Goal: Task Accomplishment & Management: Manage account settings

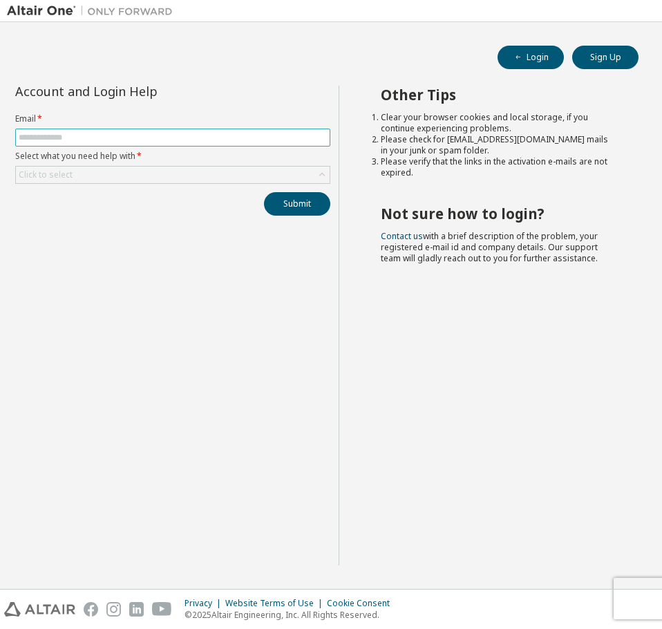
click at [73, 138] on input "text" at bounding box center [173, 137] width 308 height 11
type input "**********"
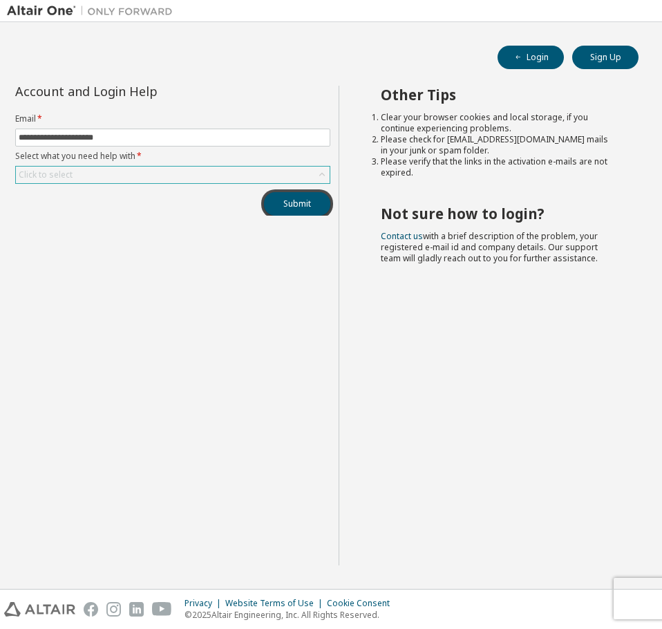
click at [84, 170] on div "Click to select" at bounding box center [173, 175] width 314 height 17
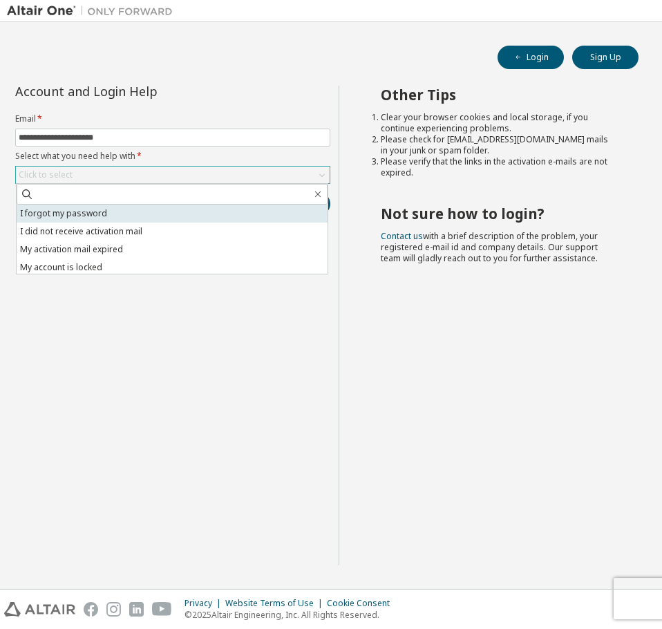
click at [103, 221] on li "I forgot my password" at bounding box center [172, 214] width 311 height 18
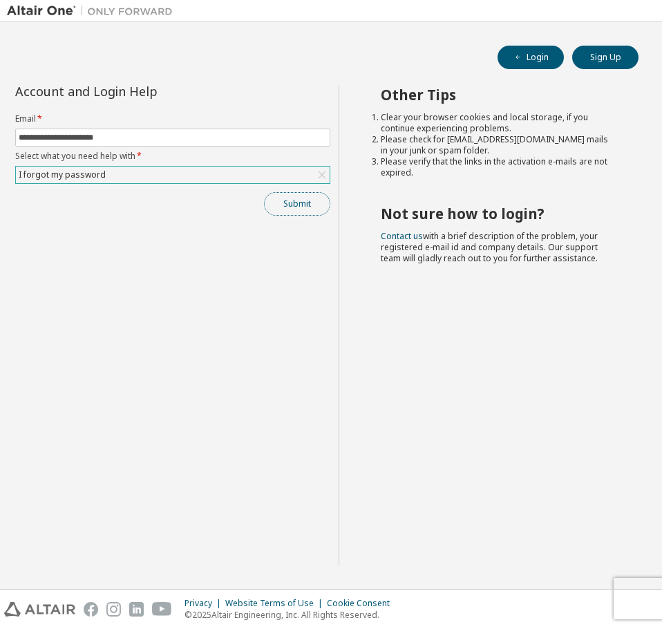
click at [295, 196] on button "Submit" at bounding box center [297, 204] width 66 height 24
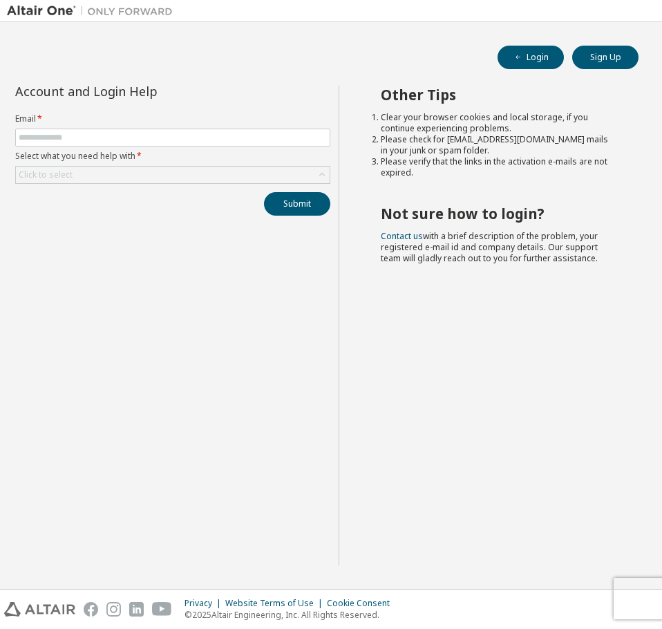
click at [48, 22] on div "Login Sign Up Account and Login Help Email * Select what you need help with * C…" at bounding box center [331, 305] width 662 height 567
click at [46, 15] on img at bounding box center [93, 11] width 173 height 14
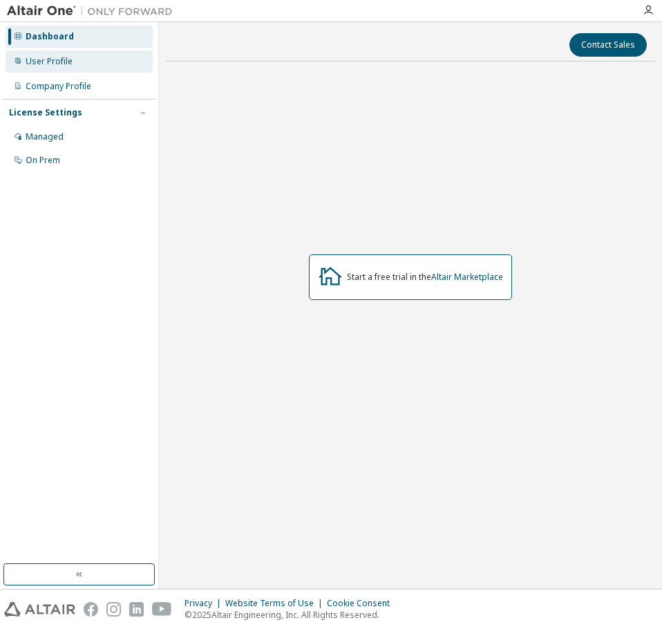
click at [95, 61] on div "User Profile" at bounding box center [79, 61] width 147 height 22
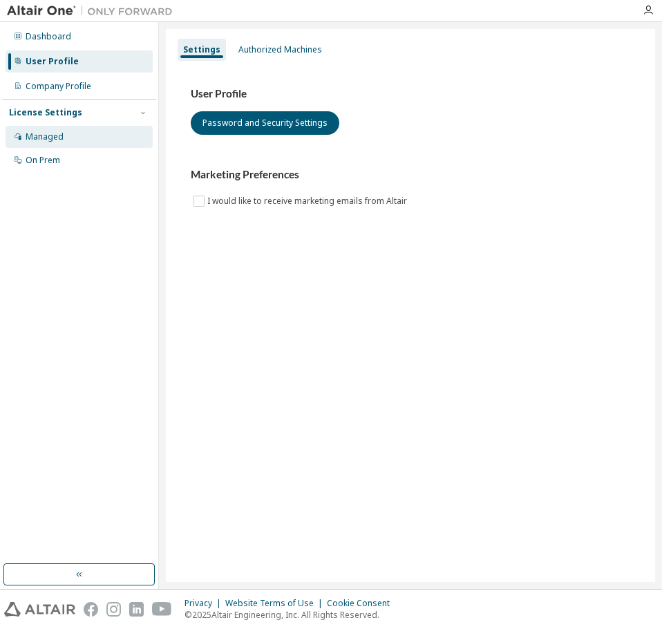
click at [65, 141] on div "Managed" at bounding box center [79, 137] width 147 height 22
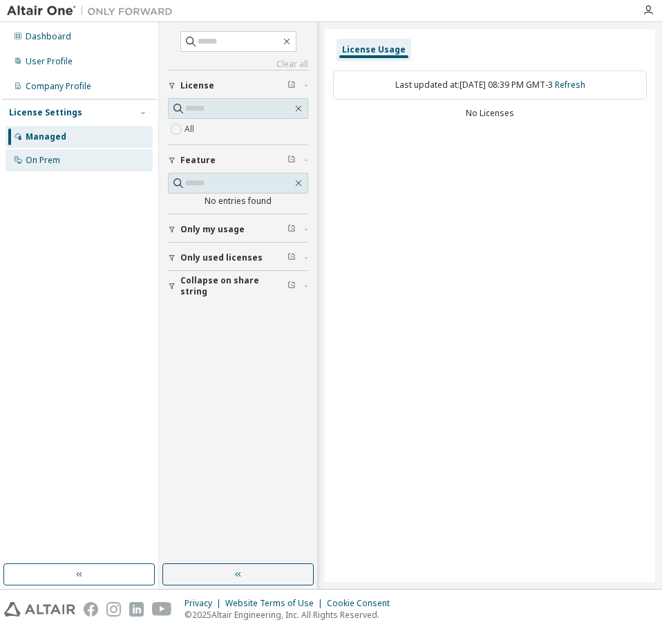
click at [86, 162] on div "On Prem" at bounding box center [79, 160] width 147 height 22
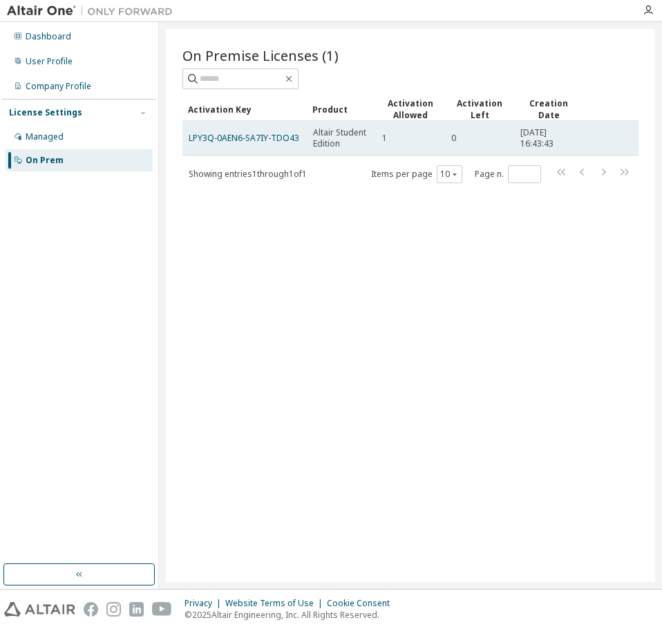
click at [351, 131] on span "Altair Student Edition" at bounding box center [341, 138] width 57 height 22
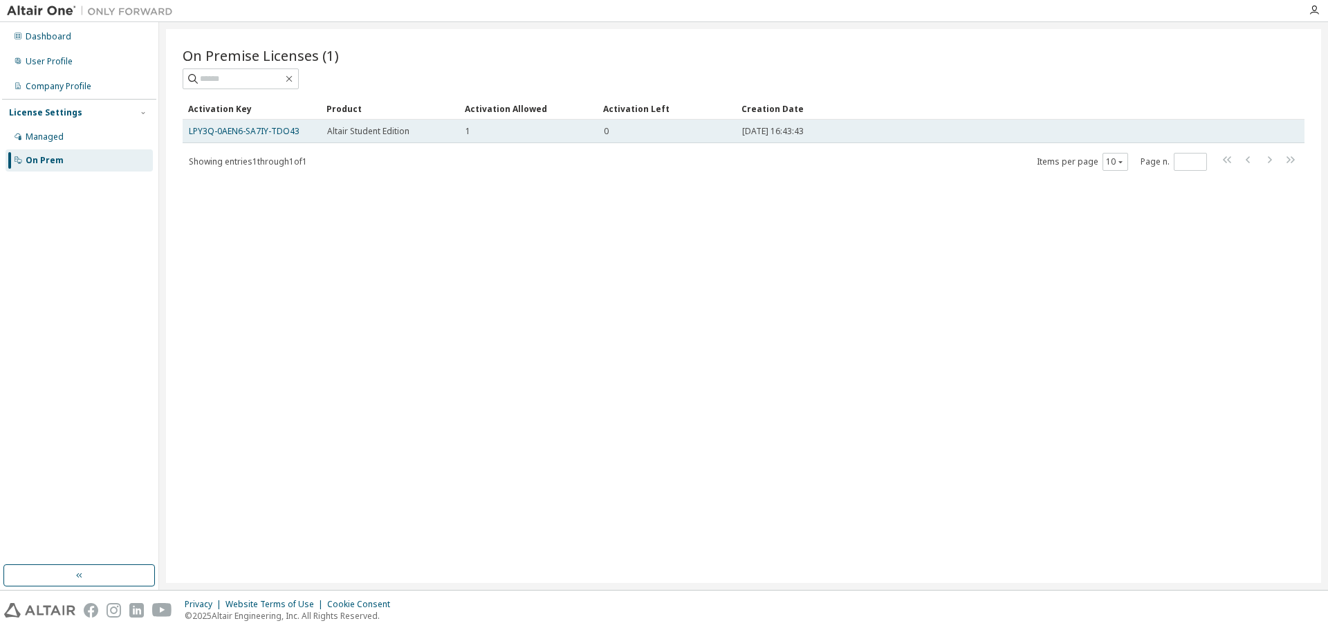
click at [662, 120] on td "2024-09-08 16:43:43" at bounding box center [992, 132] width 513 height 24
click at [662, 133] on div "2024-09-08 16:43:43" at bounding box center [992, 131] width 501 height 11
drag, startPoint x: 837, startPoint y: 133, endPoint x: 812, endPoint y: 133, distance: 25.6
click at [662, 133] on span "2024-09-08 16:43:43" at bounding box center [773, 131] width 62 height 11
click at [555, 135] on div "1" at bounding box center [528, 131] width 126 height 11
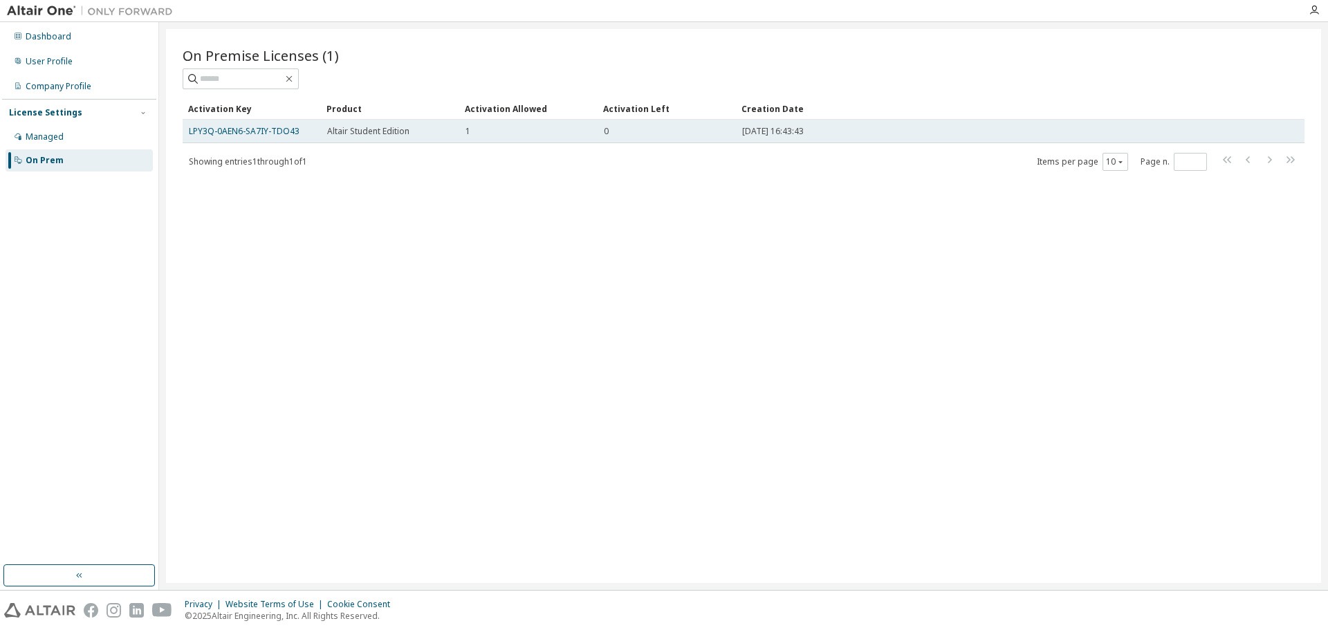
click at [662, 135] on td "2024-09-08 16:43:43" at bounding box center [992, 132] width 513 height 24
drag, startPoint x: 728, startPoint y: 135, endPoint x: 534, endPoint y: 131, distance: 194.3
click at [548, 137] on td "1" at bounding box center [528, 132] width 138 height 24
click at [514, 126] on div "1" at bounding box center [528, 131] width 126 height 11
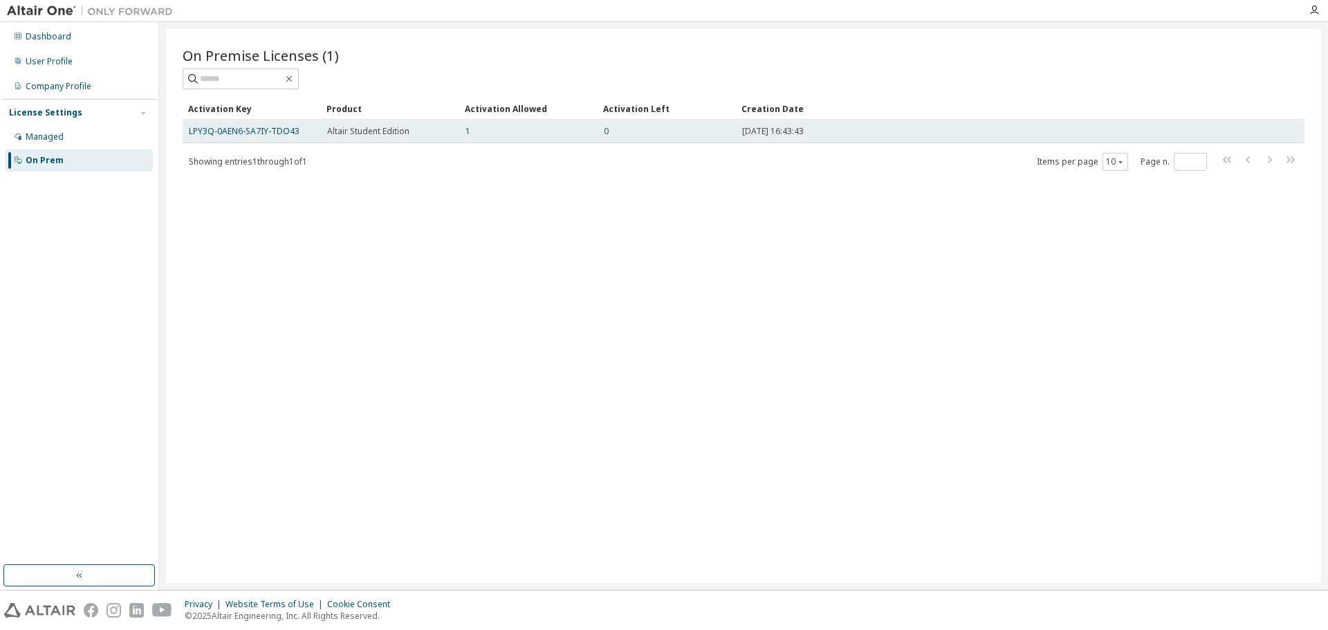
click at [425, 127] on div "Altair Student Edition" at bounding box center [390, 131] width 126 height 11
click at [423, 127] on div "Altair Student Edition" at bounding box center [390, 131] width 126 height 11
click at [422, 127] on div "Altair Student Edition" at bounding box center [390, 131] width 126 height 11
click at [279, 134] on link "LPY3Q-0AEN6-SA7IY-TDO43" at bounding box center [244, 131] width 111 height 12
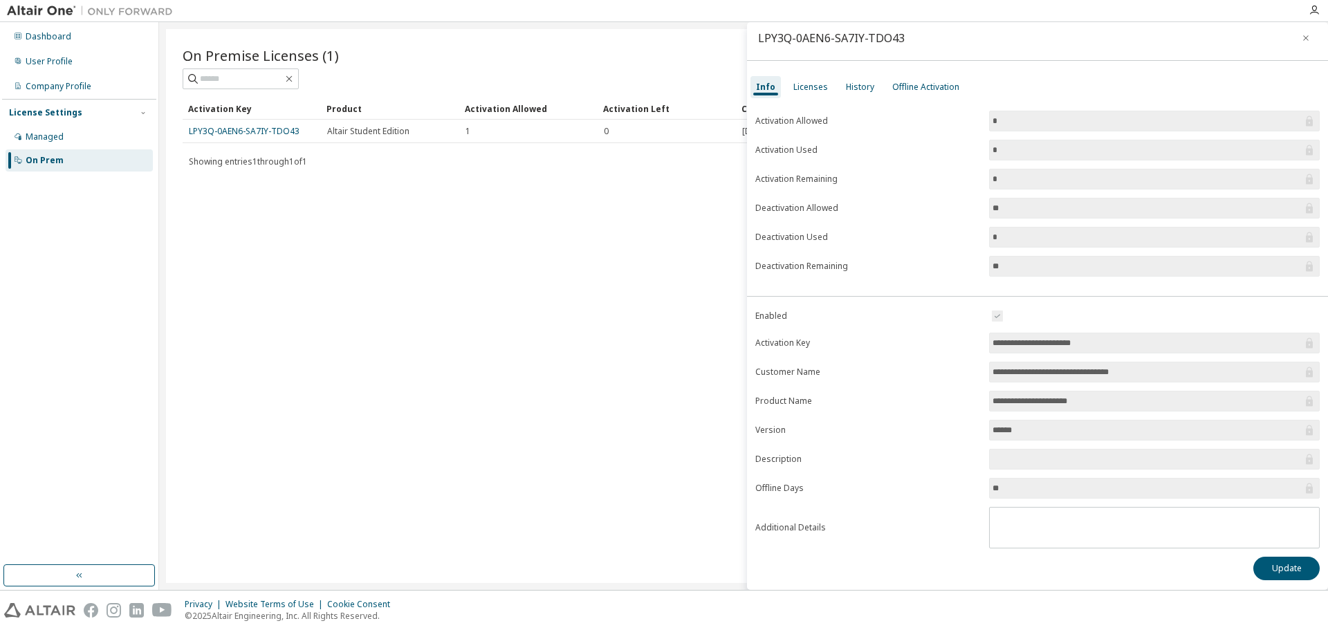
scroll to position [8, 0]
click at [662, 364] on input "**********" at bounding box center [1147, 371] width 310 height 14
click at [662, 371] on input "**********" at bounding box center [1147, 371] width 310 height 14
click at [662, 408] on span "**********" at bounding box center [1154, 399] width 331 height 21
click at [662, 405] on icon at bounding box center [1309, 400] width 14 height 14
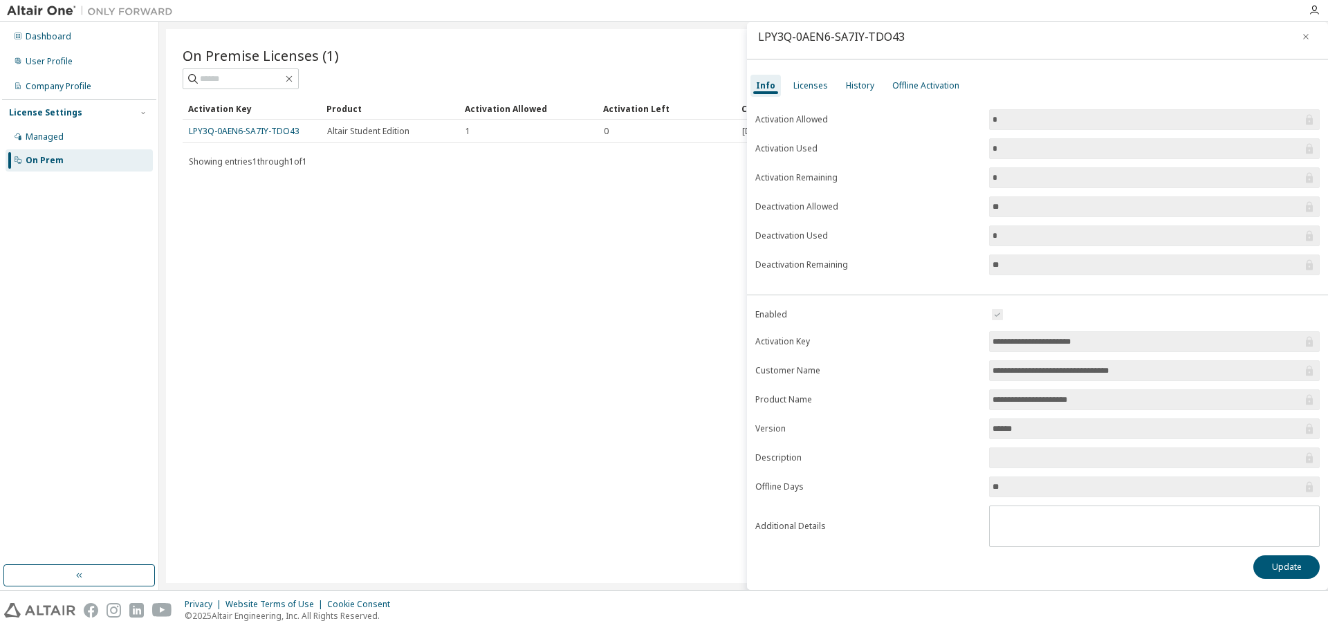
click at [662, 402] on icon at bounding box center [1309, 400] width 7 height 10
click at [662, 402] on icon at bounding box center [1309, 400] width 14 height 14
click at [662, 417] on form "**********" at bounding box center [1037, 426] width 564 height 241
click at [662, 433] on label "Version" at bounding box center [867, 428] width 225 height 11
click at [662, 42] on div "LPY3Q-0AEN6-SA7IY-TDO43" at bounding box center [1037, 37] width 581 height 45
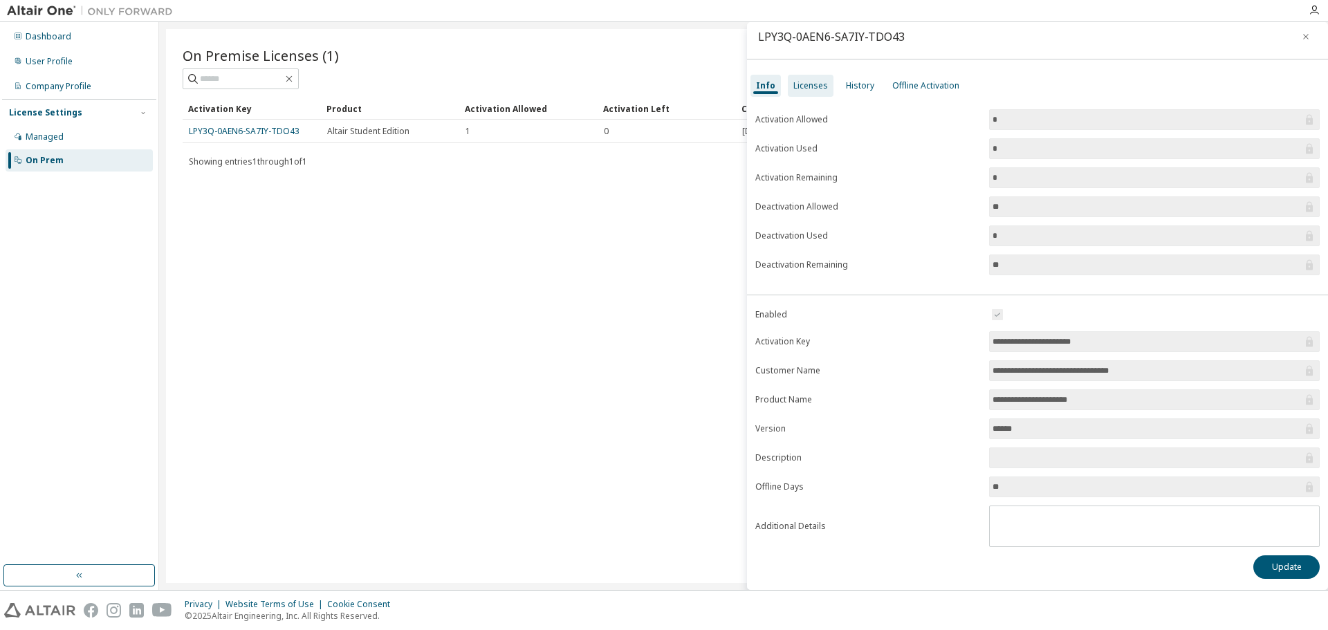
click at [662, 92] on div "Licenses" at bounding box center [811, 86] width 46 height 22
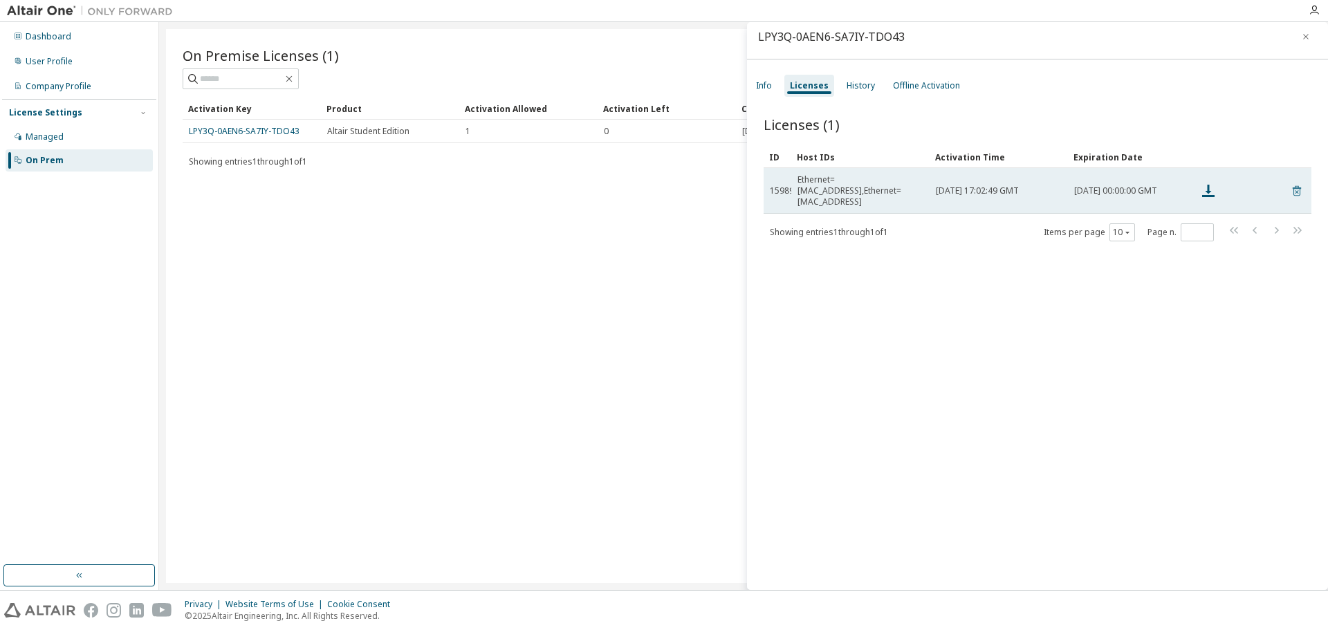
click at [662, 186] on icon at bounding box center [1296, 191] width 8 height 10
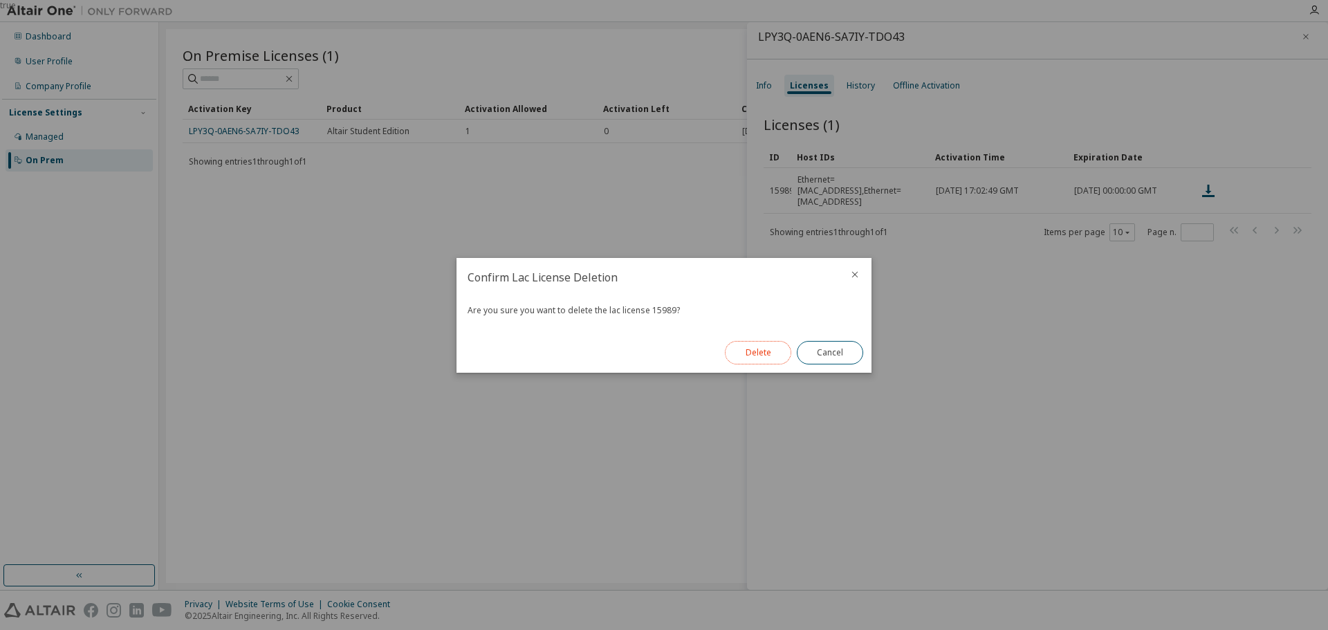
click at [662, 360] on button "Delete" at bounding box center [758, 353] width 66 height 24
click at [662, 357] on button "Close" at bounding box center [830, 353] width 66 height 24
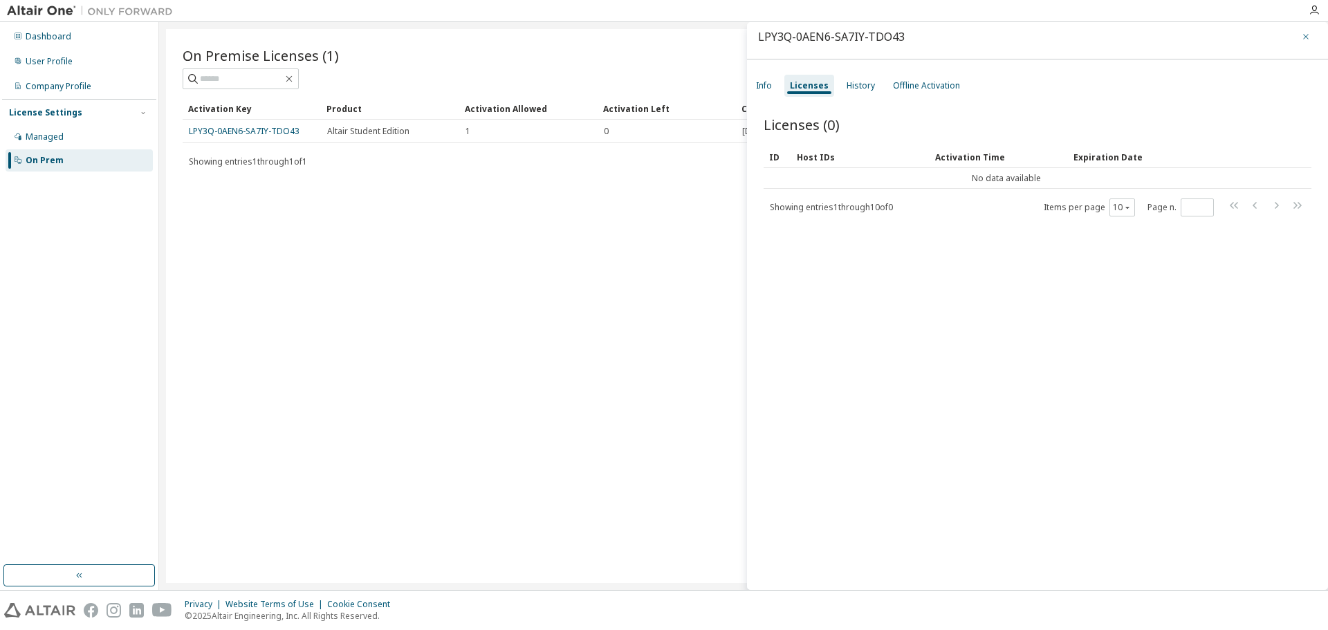
click at [662, 39] on button "button" at bounding box center [1305, 37] width 22 height 22
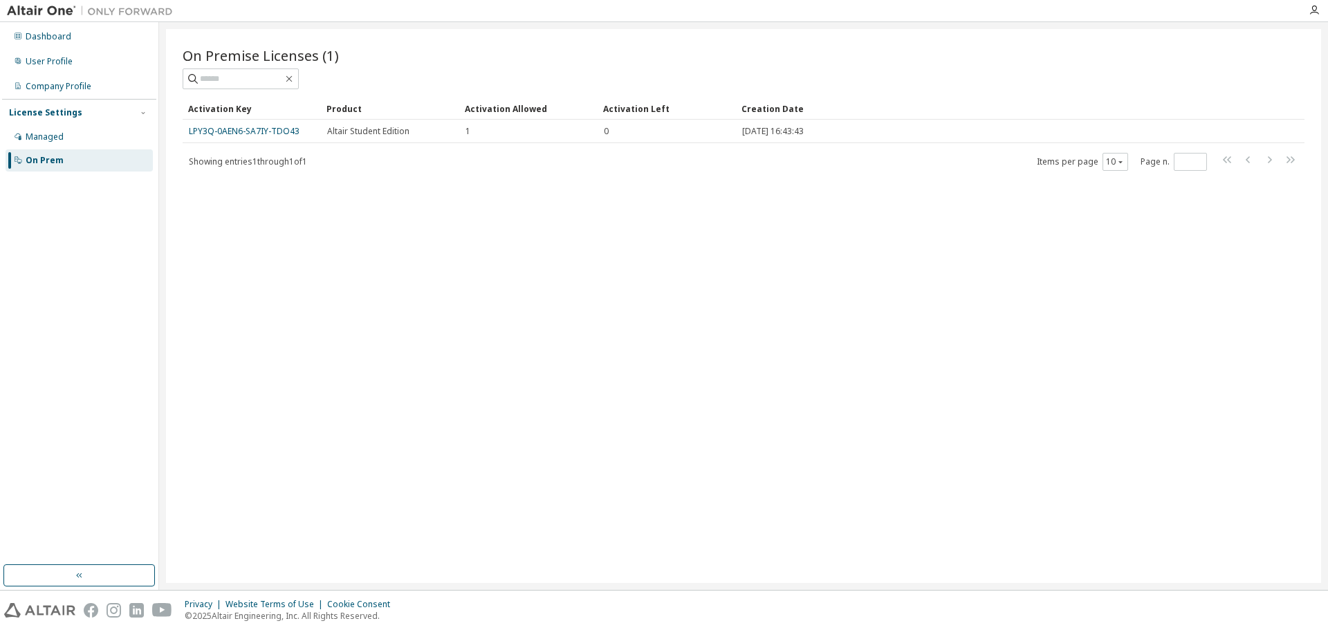
click at [91, 160] on div "On Prem" at bounding box center [79, 160] width 147 height 22
click at [55, 136] on div "Managed" at bounding box center [45, 136] width 38 height 11
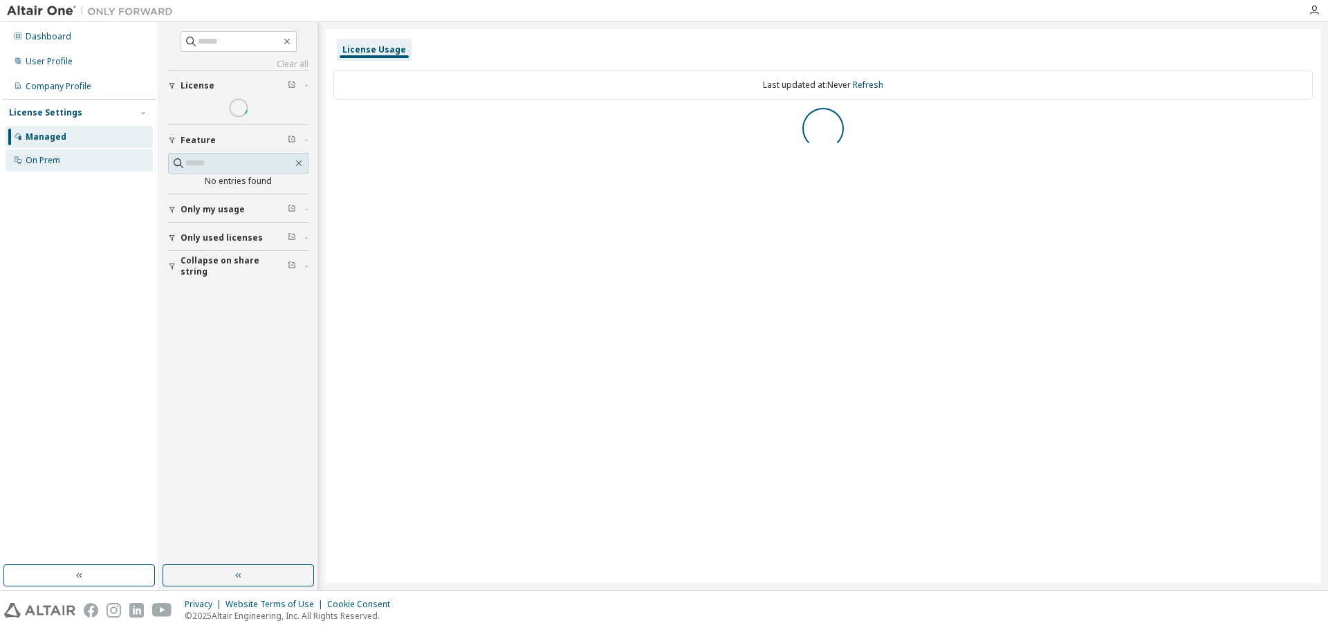
click at [64, 160] on div "On Prem" at bounding box center [79, 160] width 147 height 22
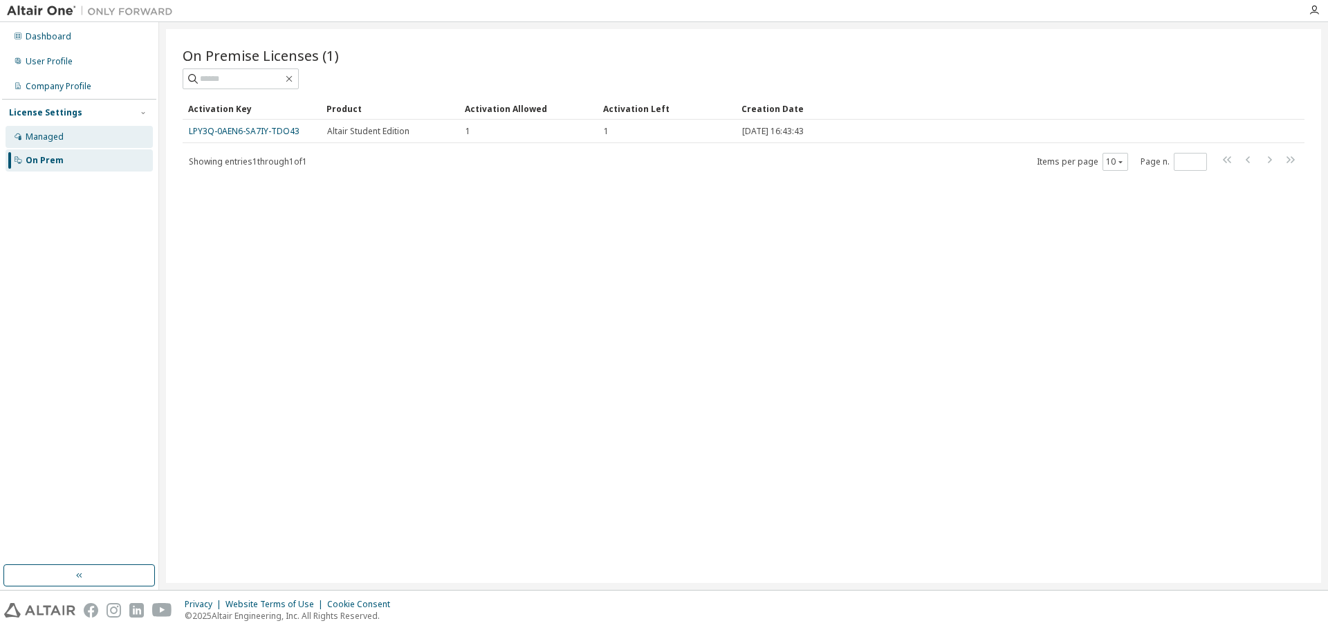
click at [75, 138] on div "Managed" at bounding box center [79, 137] width 147 height 22
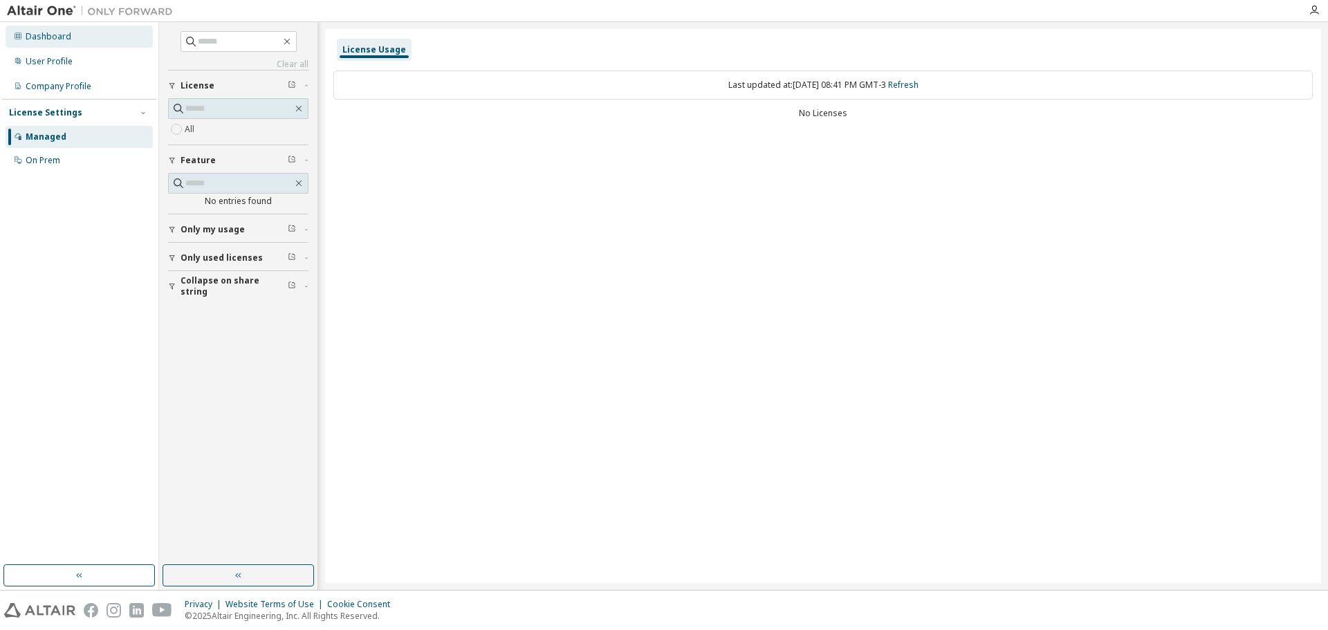
click at [43, 35] on div "Dashboard" at bounding box center [49, 36] width 46 height 11
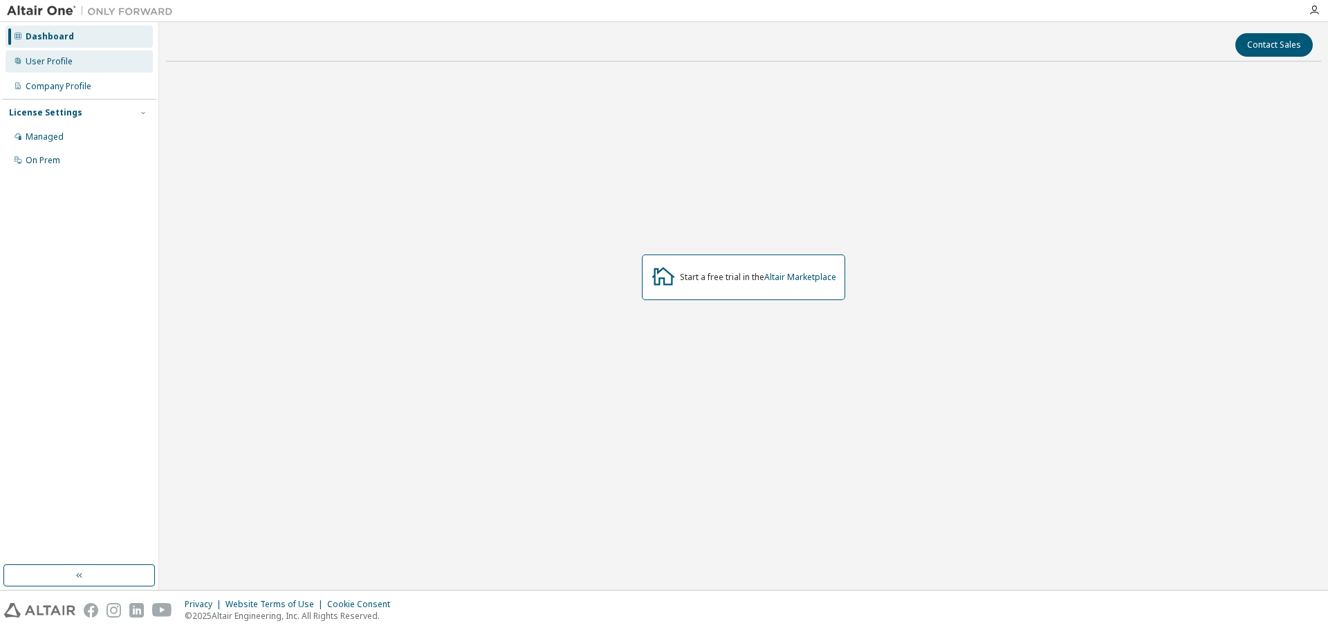
click at [64, 59] on div "User Profile" at bounding box center [49, 61] width 47 height 11
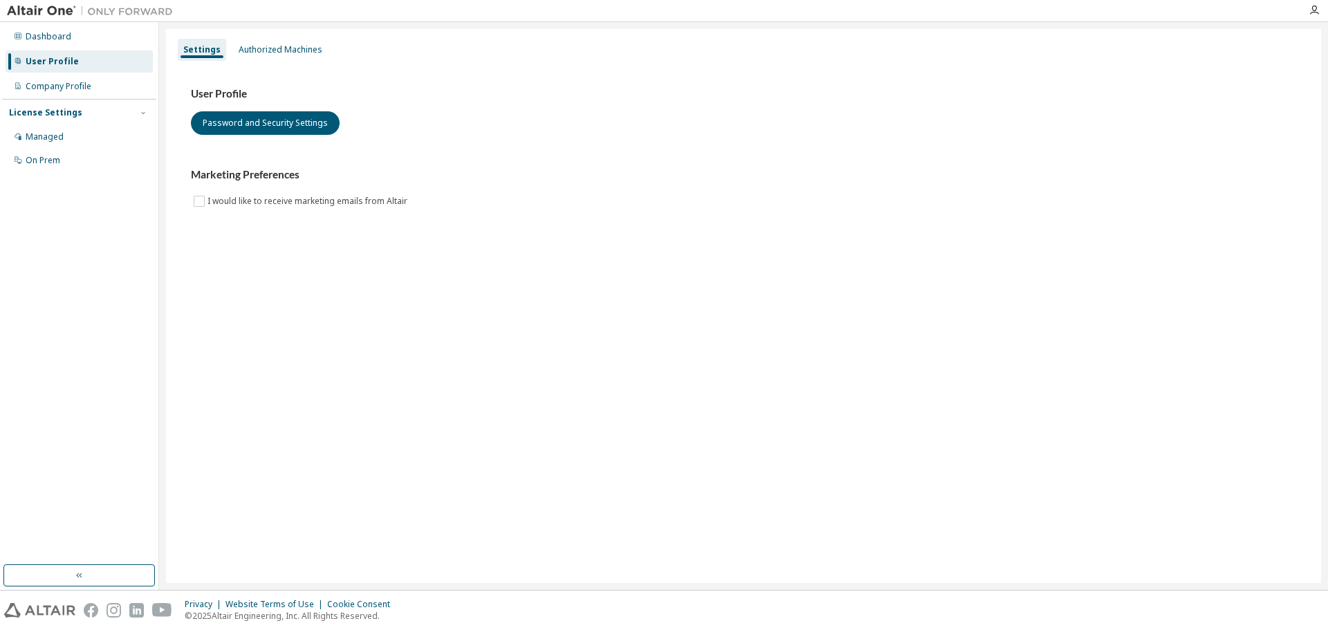
click at [30, 72] on div "User Profile" at bounding box center [79, 61] width 147 height 22
click at [16, 2] on div at bounding box center [90, 10] width 180 height 21
click at [55, 82] on div "Company Profile" at bounding box center [59, 86] width 66 height 11
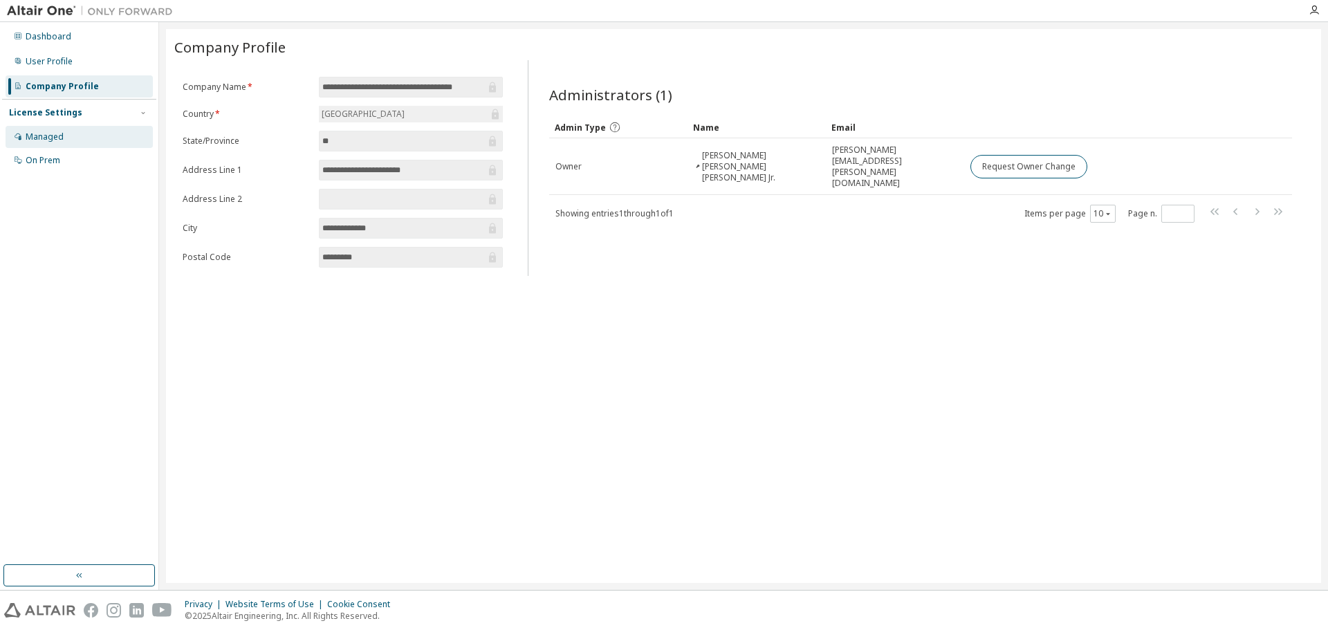
click at [106, 129] on div "Managed" at bounding box center [79, 137] width 147 height 22
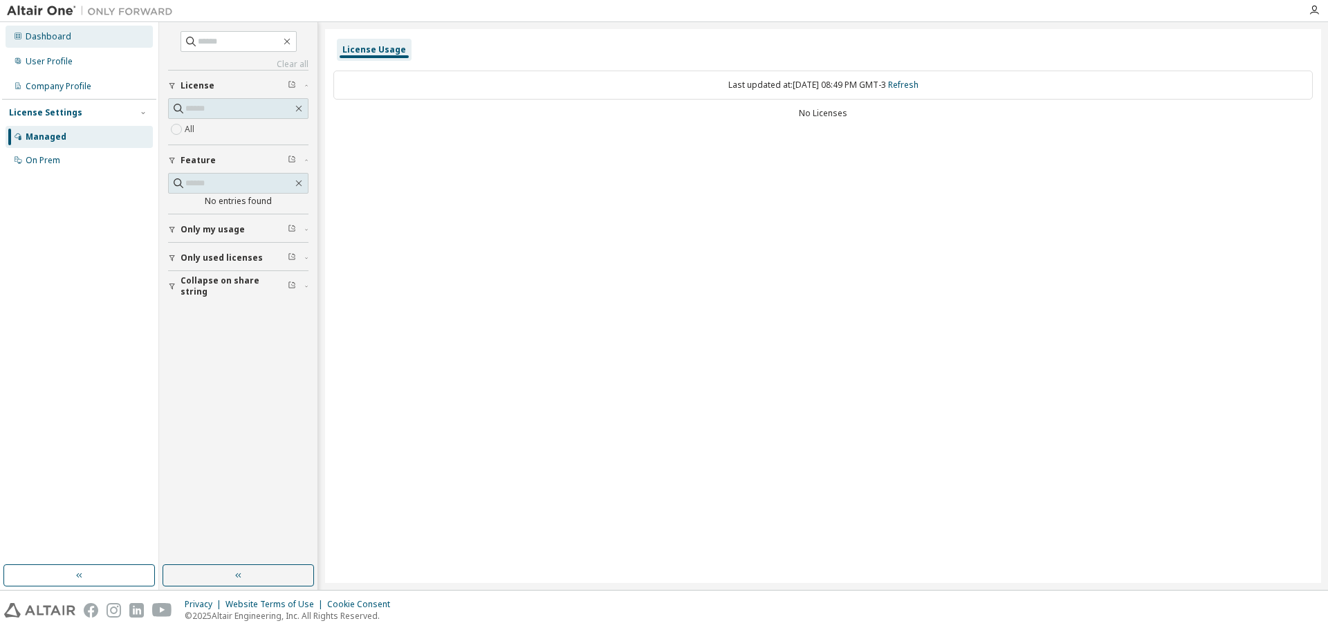
click at [64, 39] on div "Dashboard" at bounding box center [49, 36] width 46 height 11
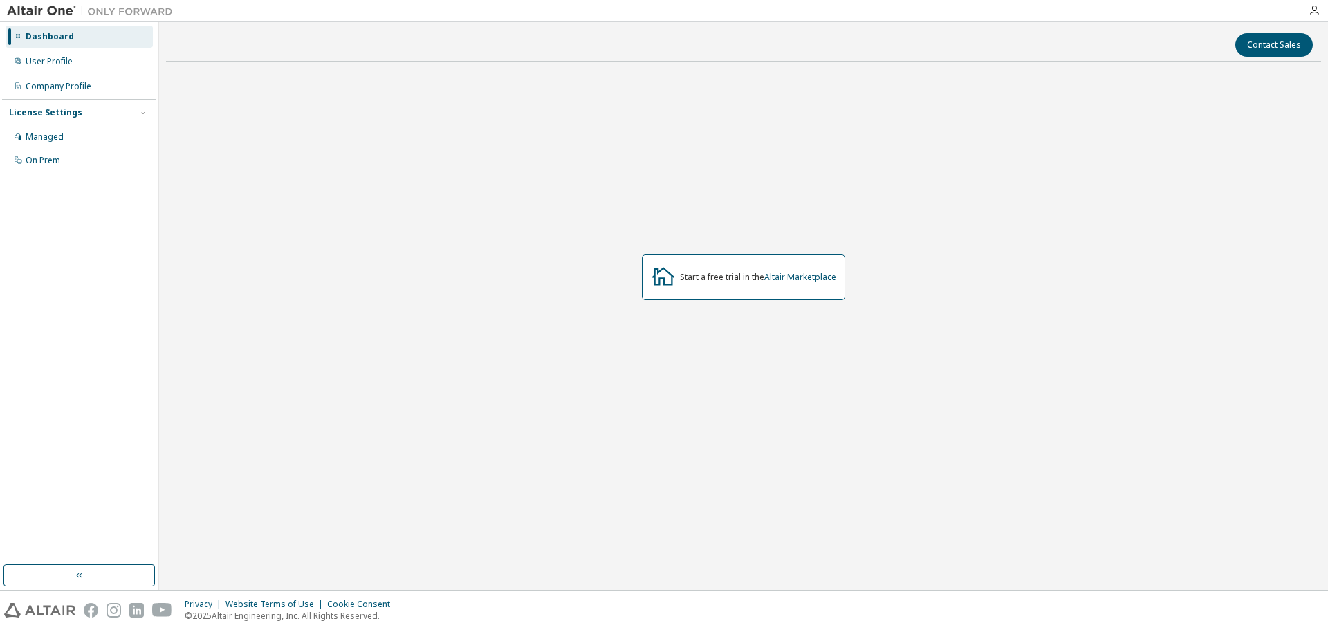
click at [85, 106] on div "License Settings" at bounding box center [79, 112] width 140 height 12
click at [78, 71] on div "User Profile" at bounding box center [79, 61] width 147 height 22
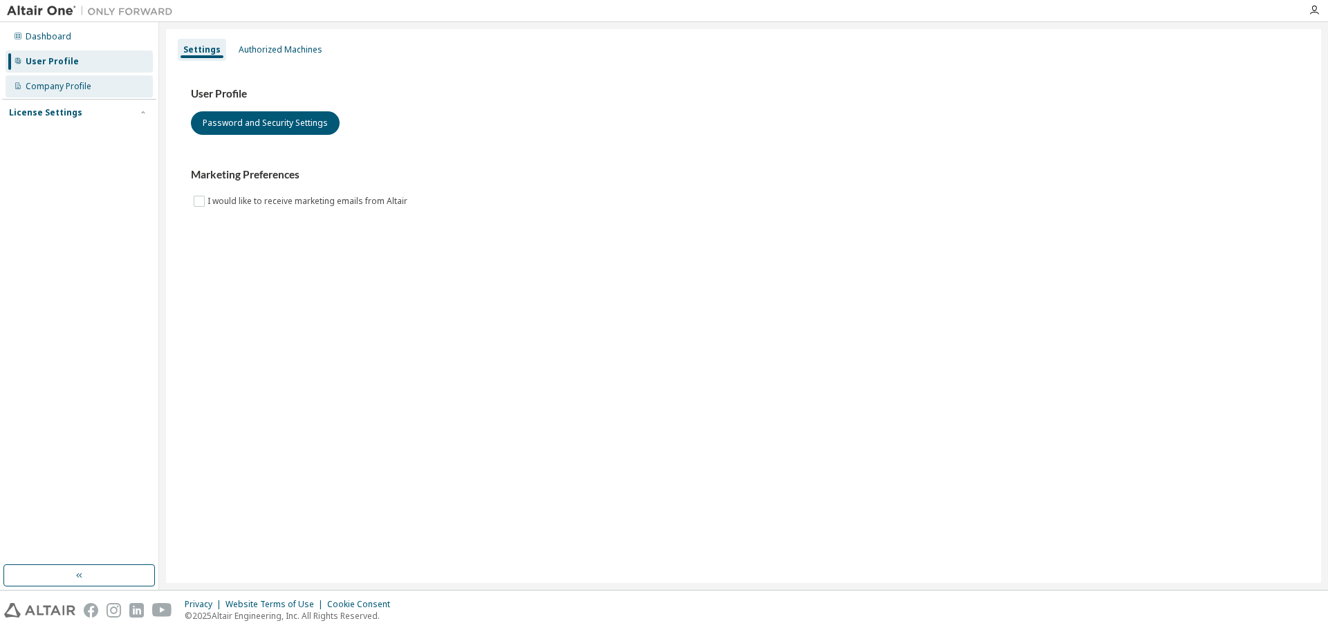
click at [76, 81] on div "Company Profile" at bounding box center [59, 86] width 66 height 11
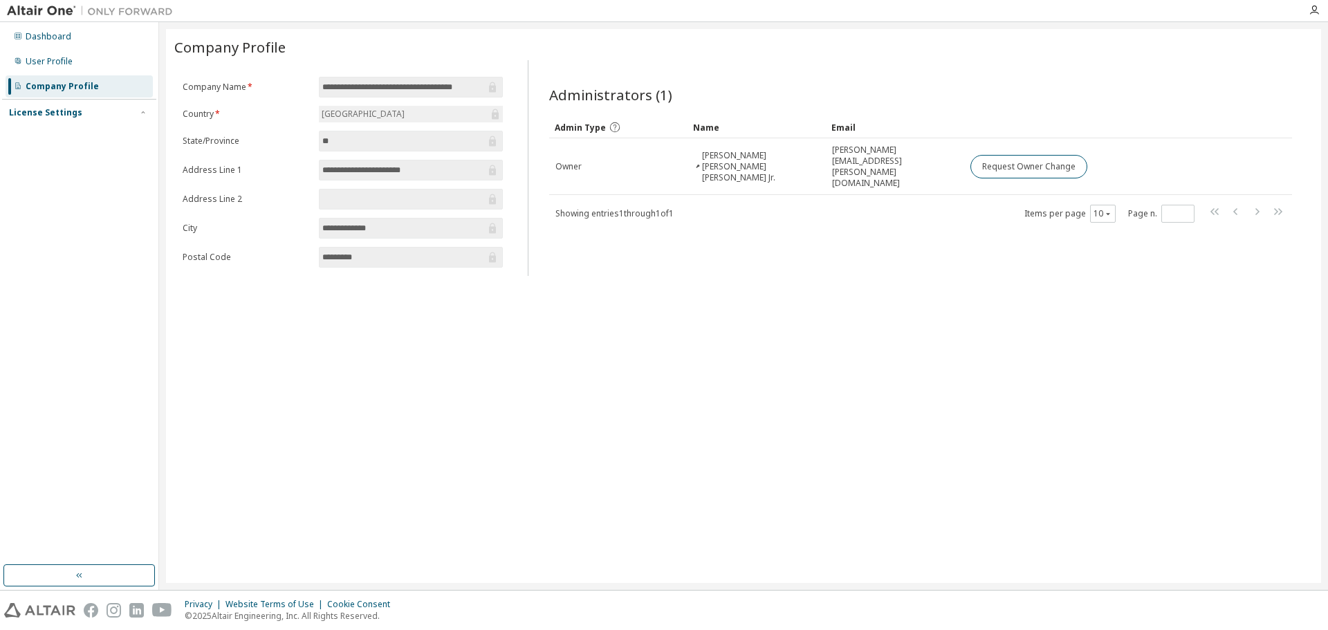
click at [47, 5] on img at bounding box center [93, 11] width 173 height 14
click at [131, 19] on div at bounding box center [90, 10] width 180 height 21
click at [127, 14] on img at bounding box center [93, 11] width 173 height 14
click at [127, 12] on img at bounding box center [93, 11] width 173 height 14
click at [111, 16] on img at bounding box center [93, 11] width 173 height 14
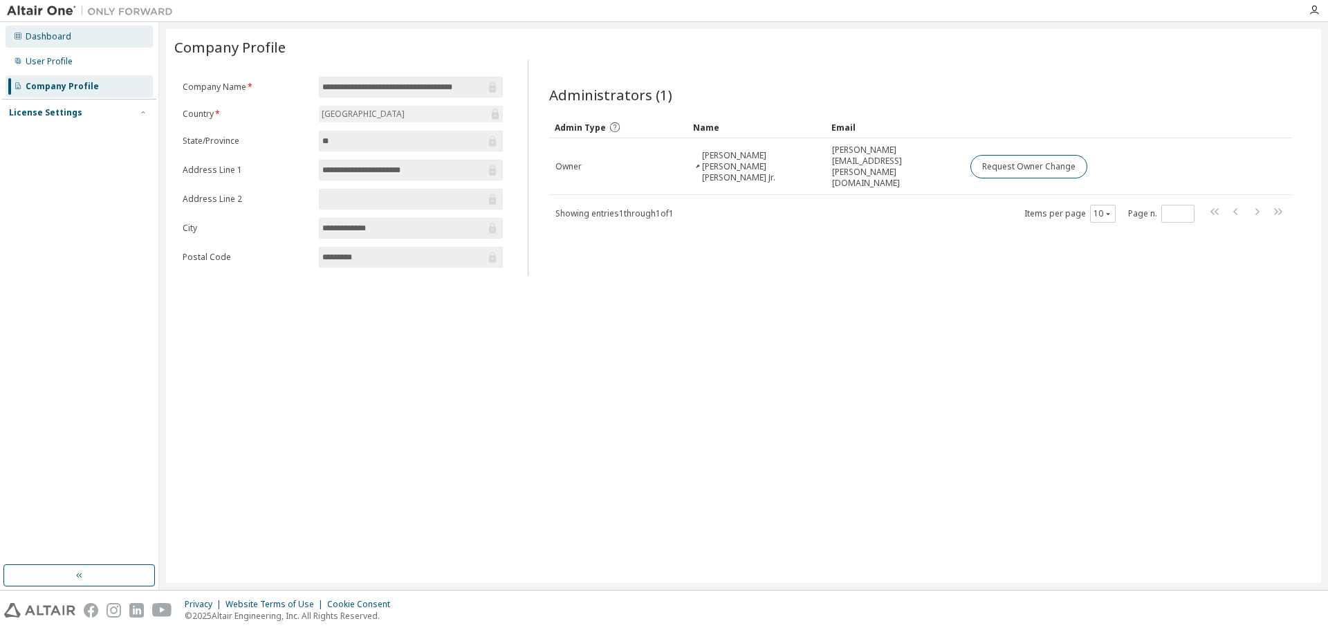
click at [66, 33] on div "Dashboard" at bounding box center [49, 36] width 46 height 11
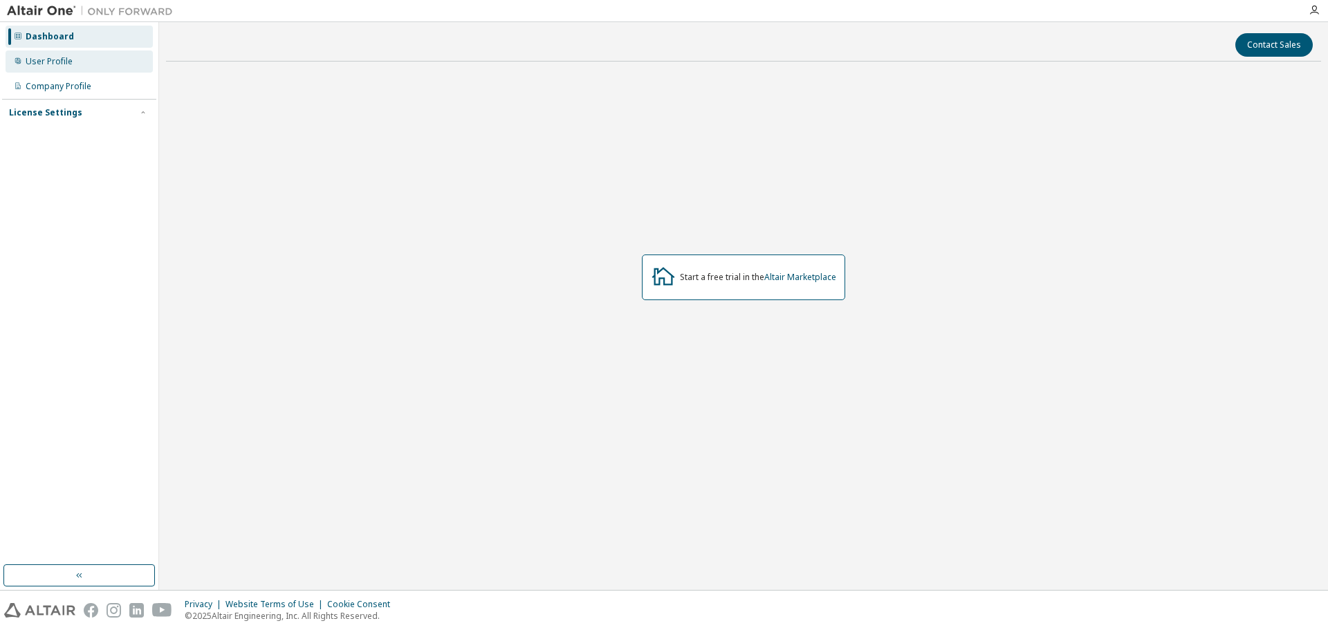
click at [59, 58] on div "User Profile" at bounding box center [49, 61] width 47 height 11
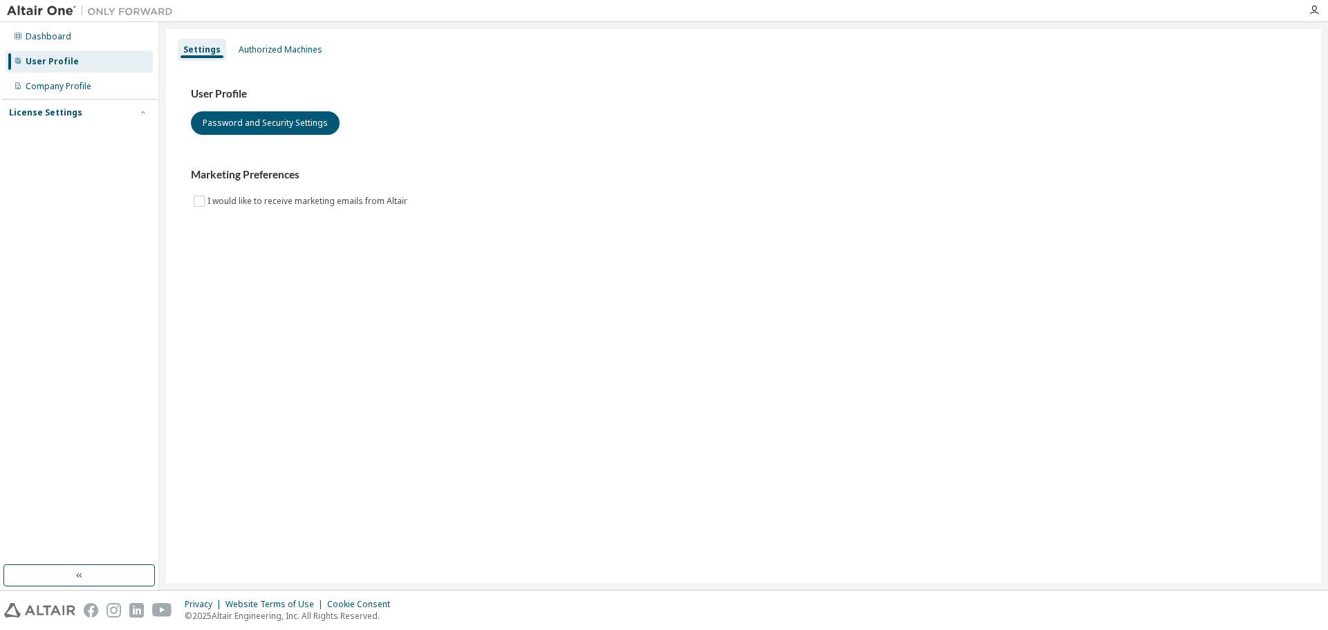
click at [64, 75] on div "Dashboard User Profile Company Profile License Settings Managed On Prem" at bounding box center [79, 75] width 154 height 102
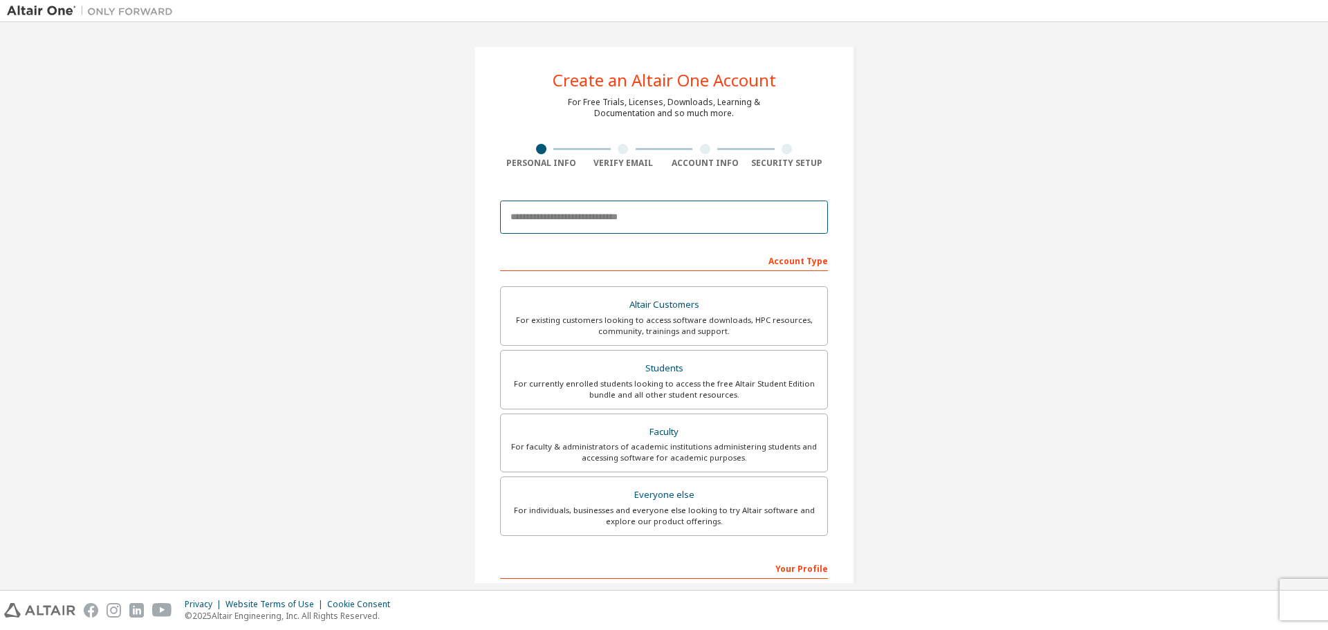
click at [691, 210] on input "email" at bounding box center [664, 217] width 328 height 33
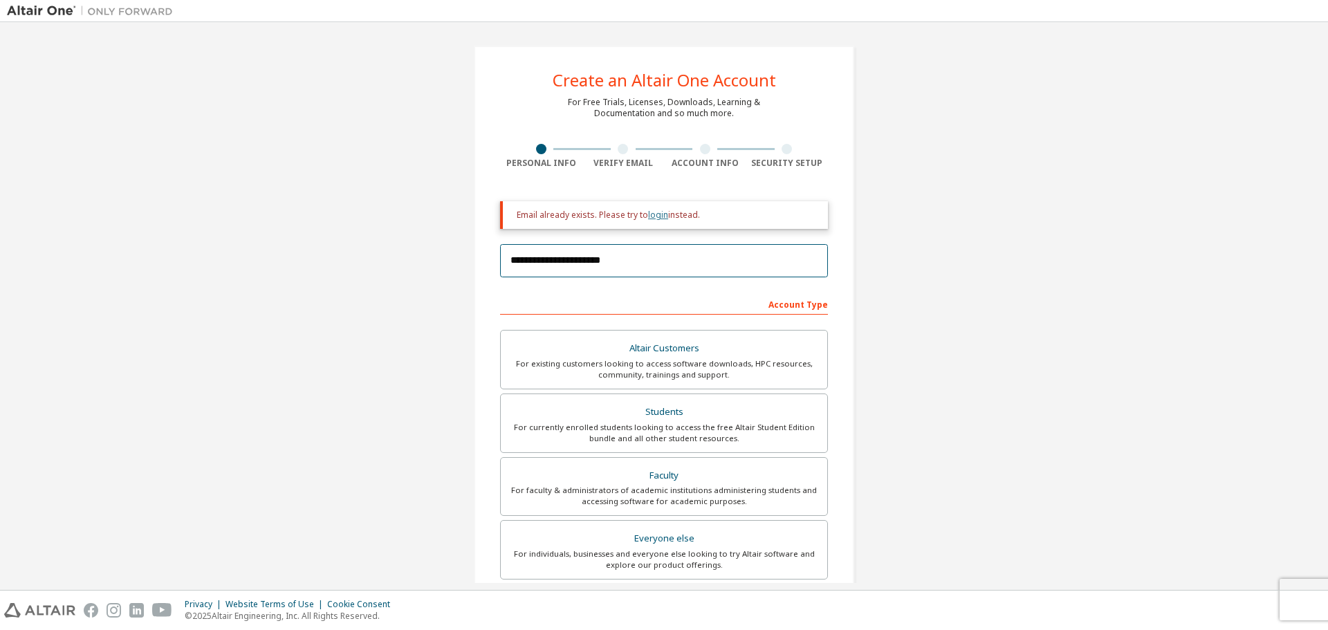
type input "**********"
click at [659, 216] on link "login" at bounding box center [658, 215] width 20 height 12
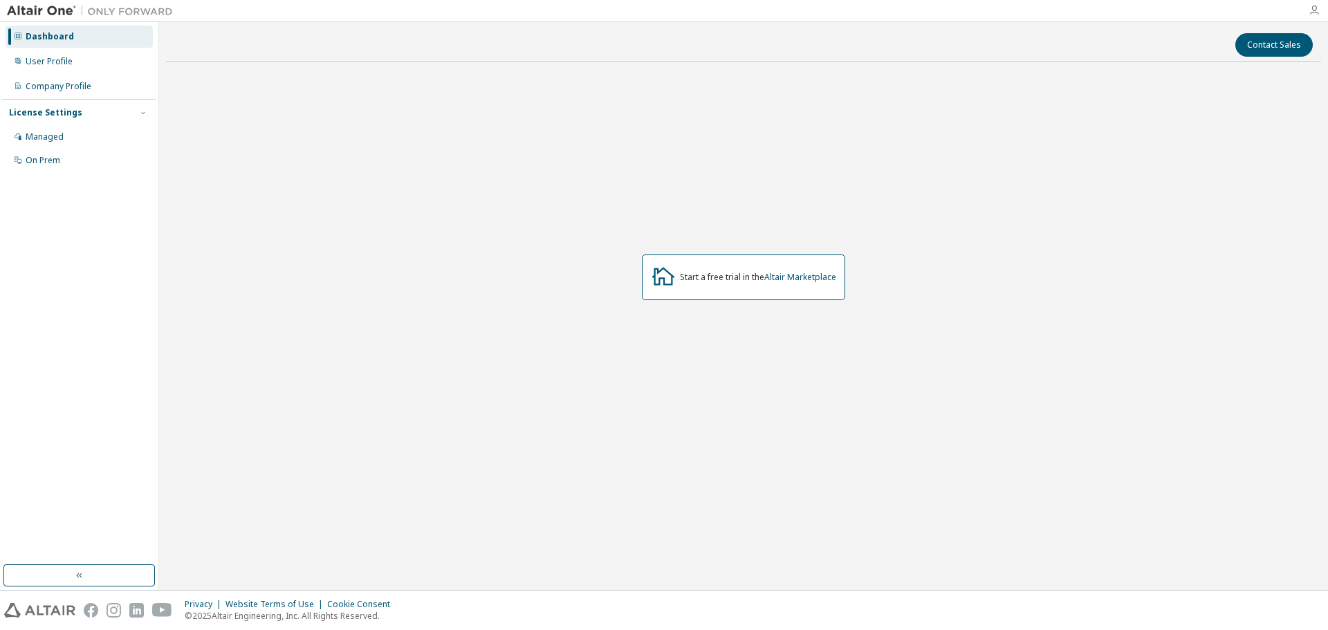
click at [1313, 5] on icon "button" at bounding box center [1313, 10] width 11 height 11
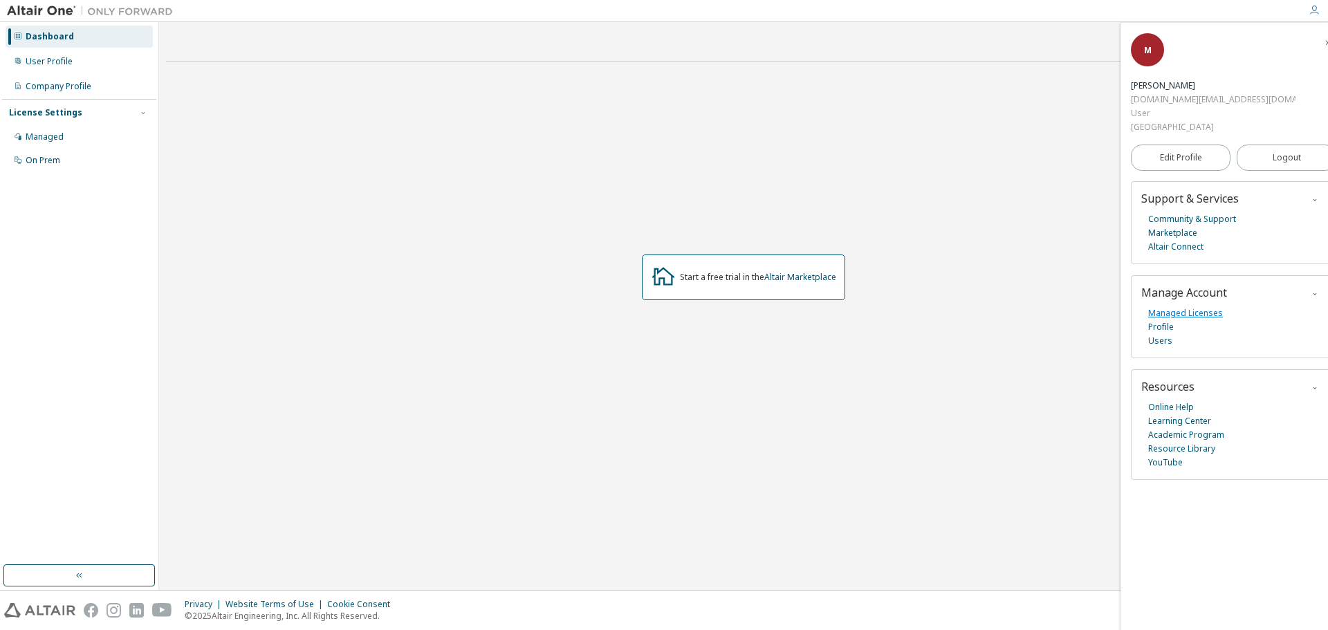
click at [1194, 312] on link "Managed Licenses" at bounding box center [1185, 313] width 75 height 14
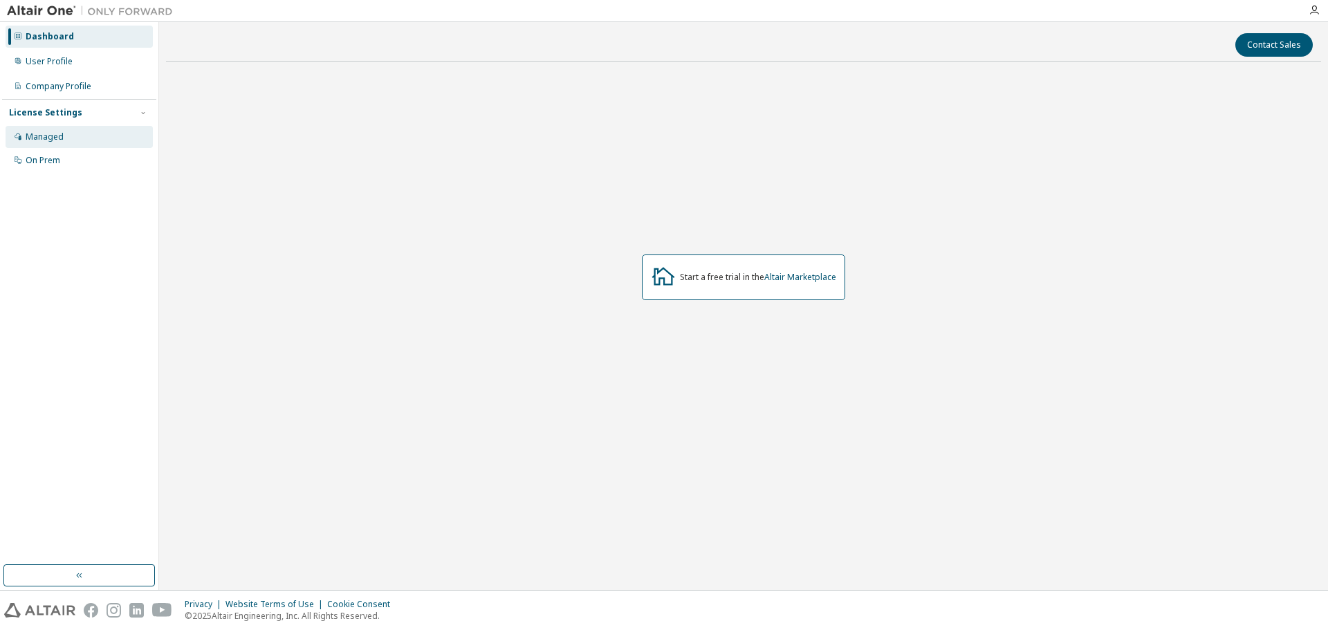
click at [41, 142] on div "Managed" at bounding box center [45, 136] width 38 height 11
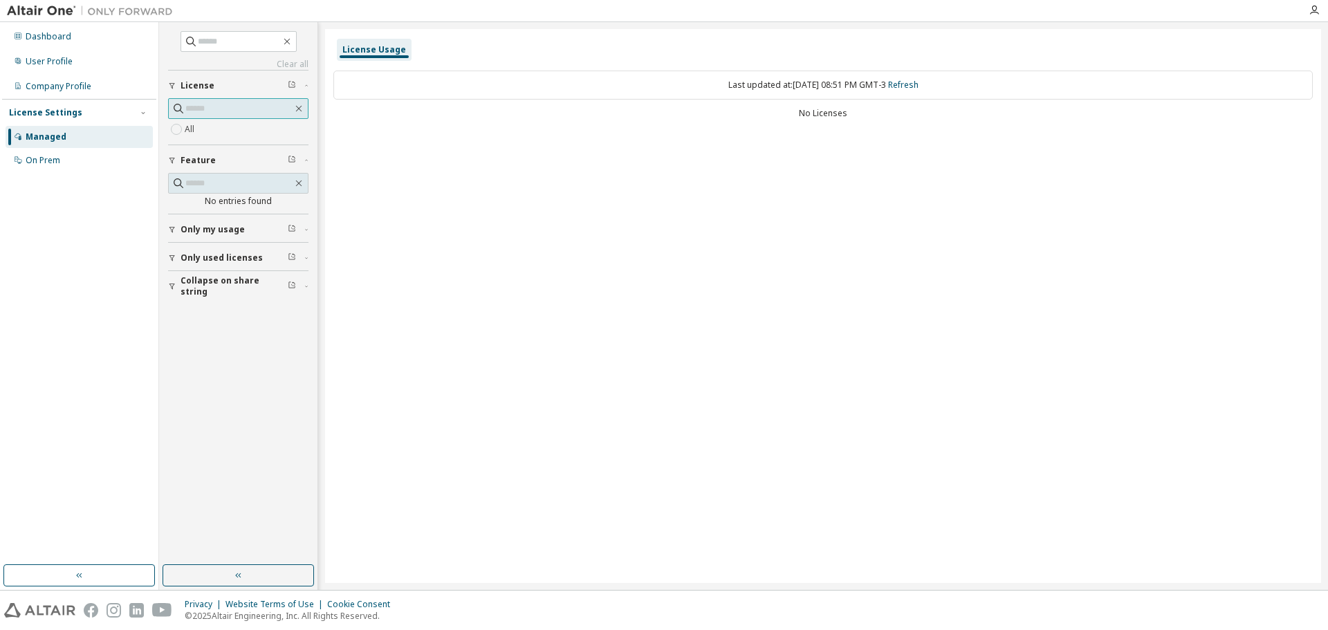
click at [203, 98] on span at bounding box center [238, 108] width 140 height 21
click at [220, 102] on input "text" at bounding box center [238, 109] width 107 height 14
click at [229, 224] on span "Only my usage" at bounding box center [212, 229] width 64 height 11
click at [196, 295] on span "Only used licenses" at bounding box center [221, 298] width 82 height 11
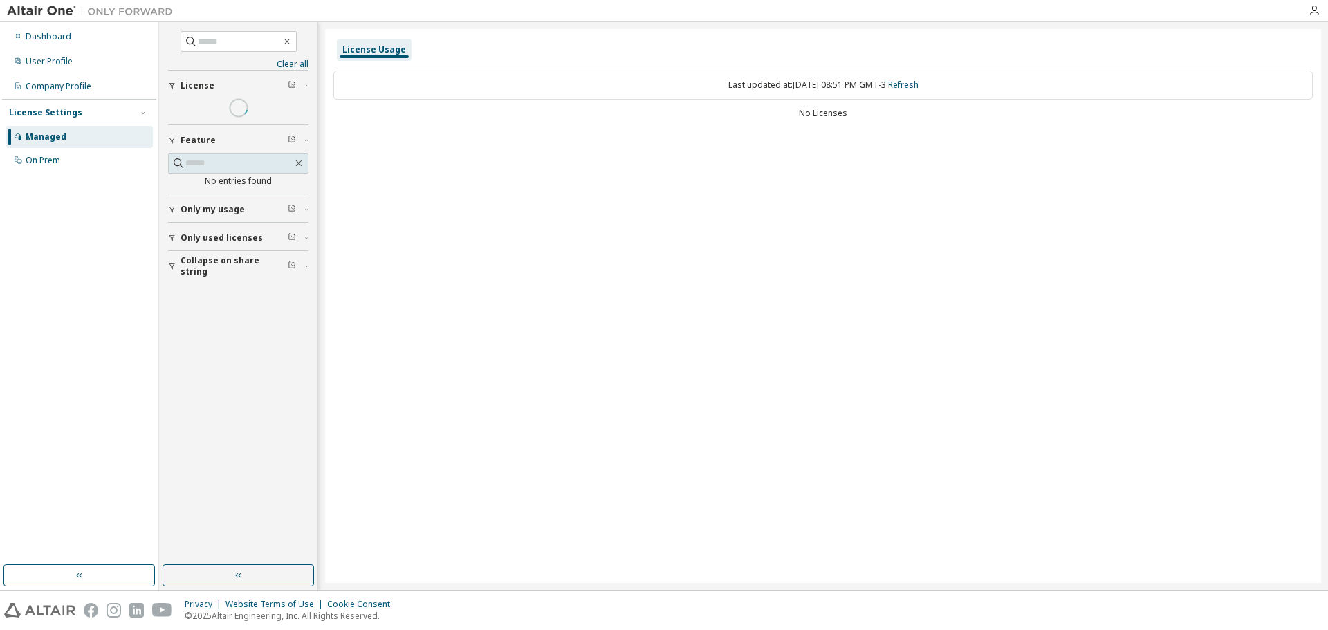
click at [172, 321] on div "Clear all Collapse on share string Only used licenses Yes No Only my usage Yes …" at bounding box center [238, 293] width 154 height 539
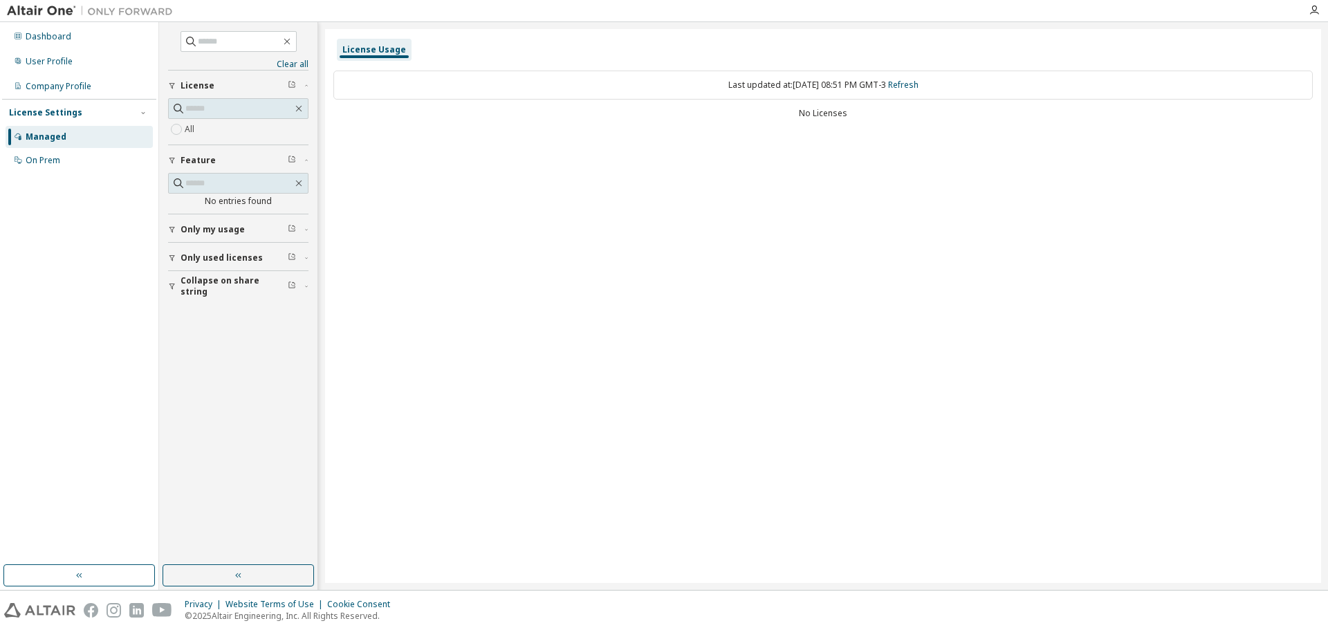
click at [191, 295] on button "Collapse on share string" at bounding box center [238, 286] width 140 height 30
click at [212, 559] on div "Clear all Collapse on share string Only used licenses Only my usage Feature No …" at bounding box center [238, 293] width 154 height 539
click at [29, 33] on div "Dashboard" at bounding box center [49, 36] width 46 height 11
